Goal: Find contact information: Find contact information

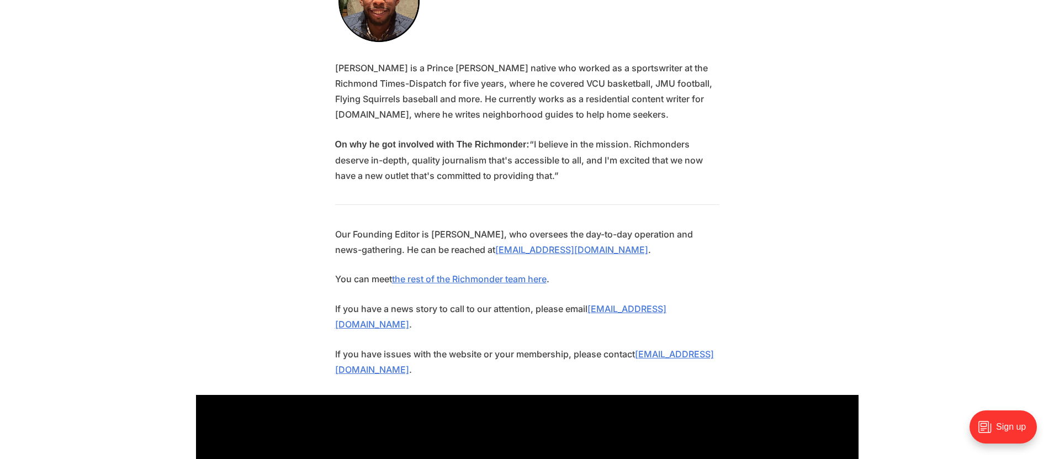
scroll to position [2177, 0]
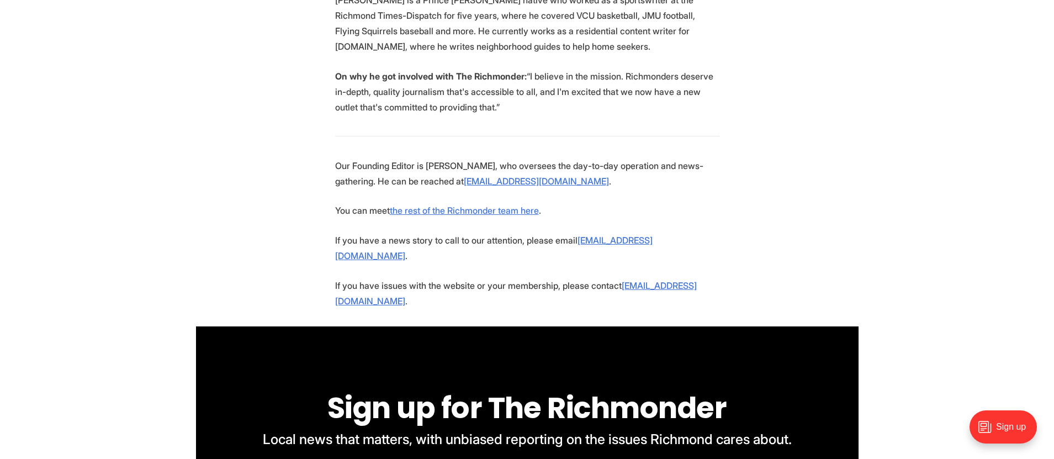
drag, startPoint x: 472, startPoint y: 209, endPoint x: 393, endPoint y: 197, distance: 79.9
drag, startPoint x: 471, startPoint y: 210, endPoint x: 582, endPoint y: 214, distance: 110.5
click at [583, 189] on p "Our Founding Editor is Michael Phillips, who oversees the day-to-day operation …" at bounding box center [527, 173] width 384 height 31
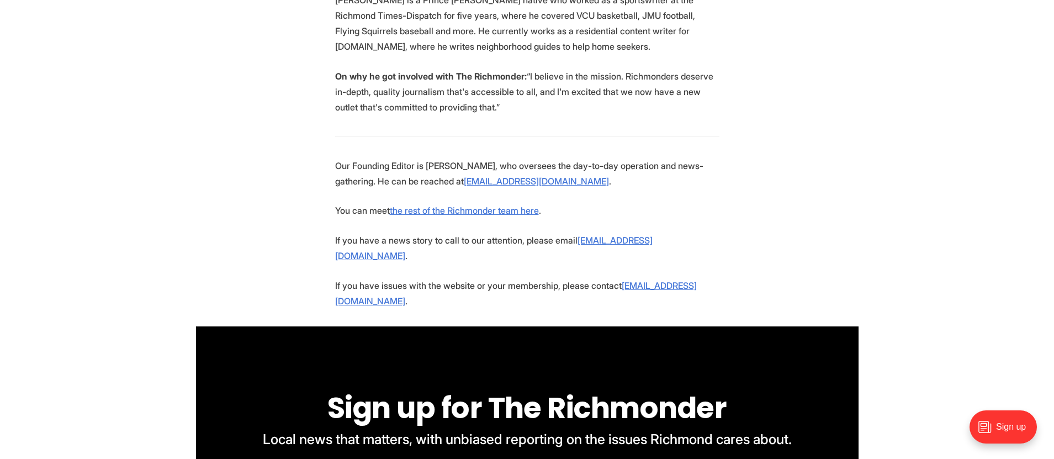
copy p "mphillips@richmonder.org"
drag, startPoint x: 398, startPoint y: 226, endPoint x: 447, endPoint y: 246, distance: 52.8
click at [448, 216] on link "the rest of the Richmonder team here" at bounding box center [464, 210] width 149 height 11
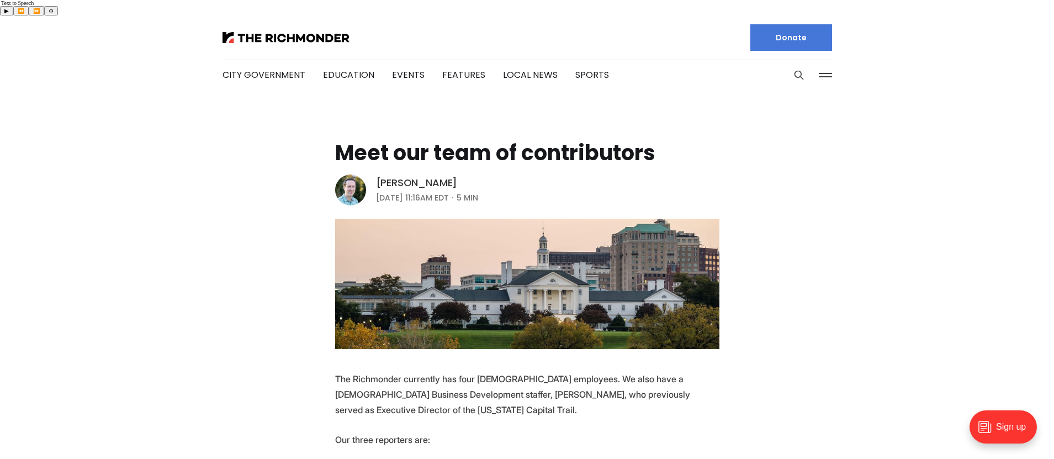
click at [436, 176] on link "[PERSON_NAME]" at bounding box center [417, 182] width 82 height 13
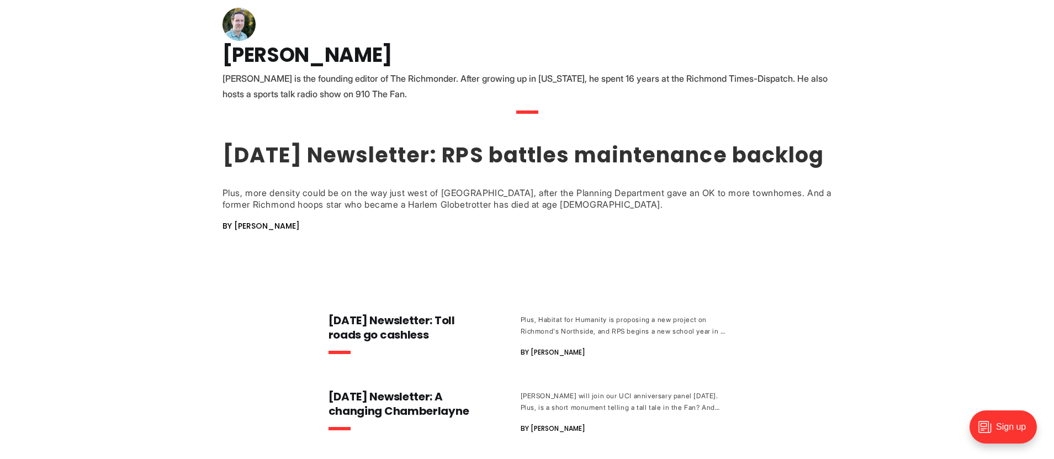
scroll to position [94, 0]
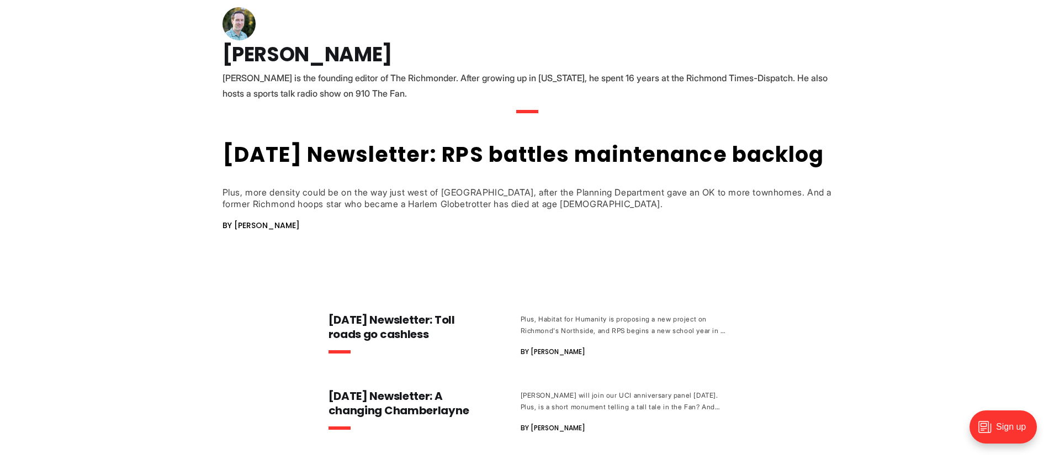
click at [268, 231] on span "By Michael Phillips" at bounding box center [261, 225] width 77 height 11
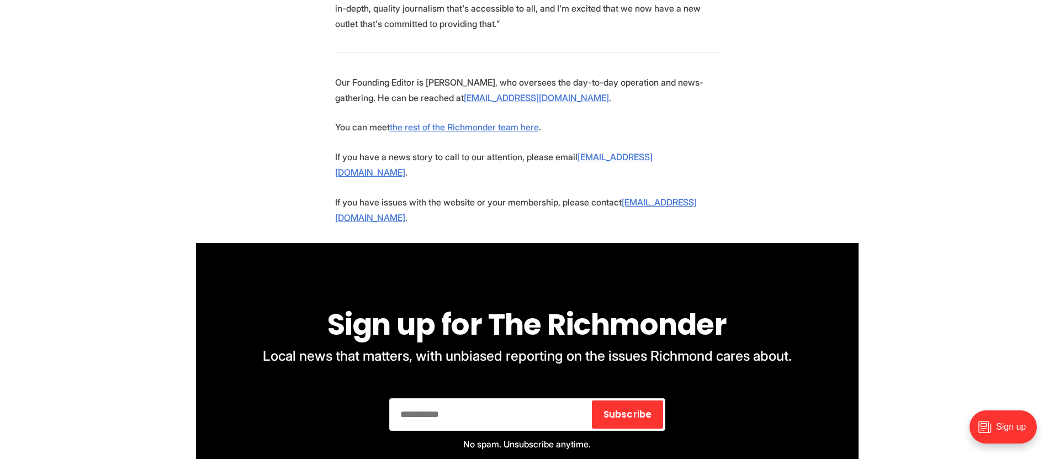
drag, startPoint x: 478, startPoint y: 129, endPoint x: 617, endPoint y: 141, distance: 139.8
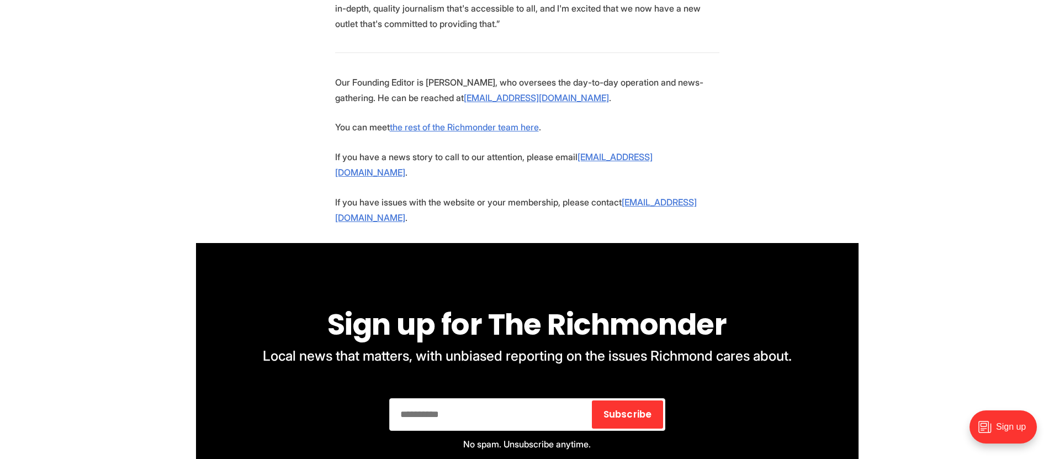
drag, startPoint x: 471, startPoint y: 128, endPoint x: 584, endPoint y: 132, distance: 113.3
click at [584, 106] on p "Our Founding Editor is Michael Phillips, who oversees the day-to-day operation …" at bounding box center [527, 90] width 384 height 31
copy p "mphillips@richmonder.org"
